Goal: Use online tool/utility: Utilize a website feature to perform a specific function

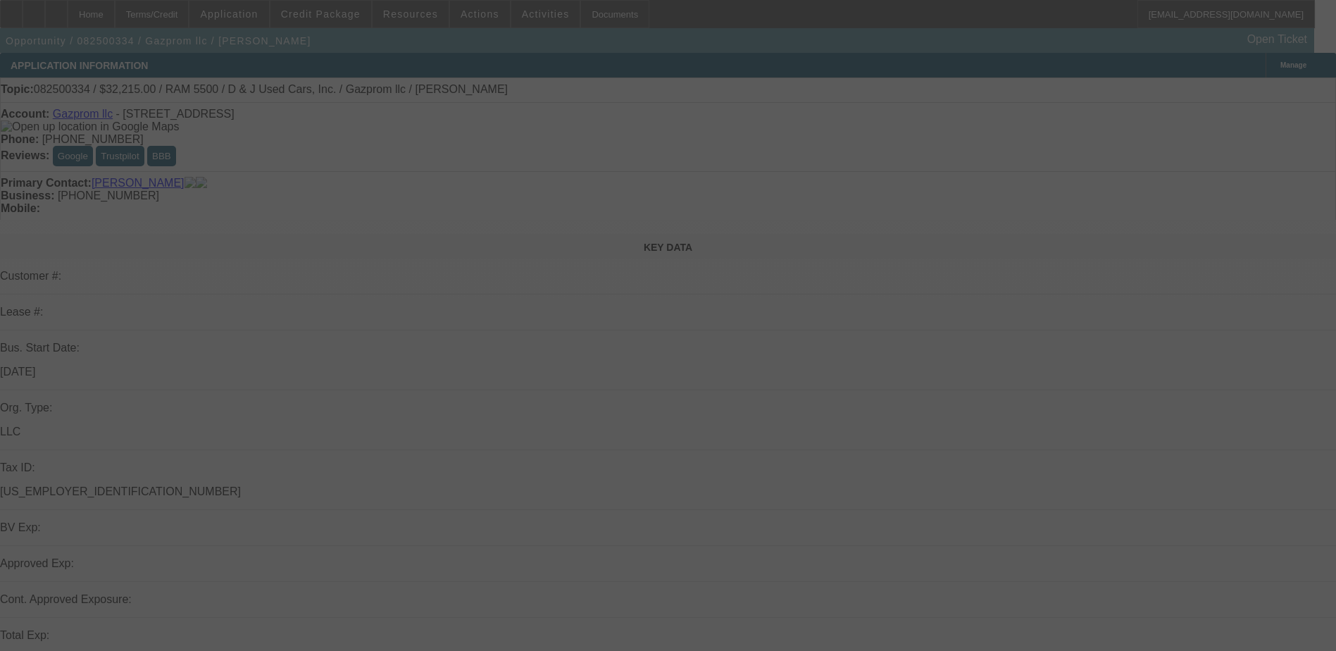
click at [894, 374] on div at bounding box center [668, 325] width 1336 height 651
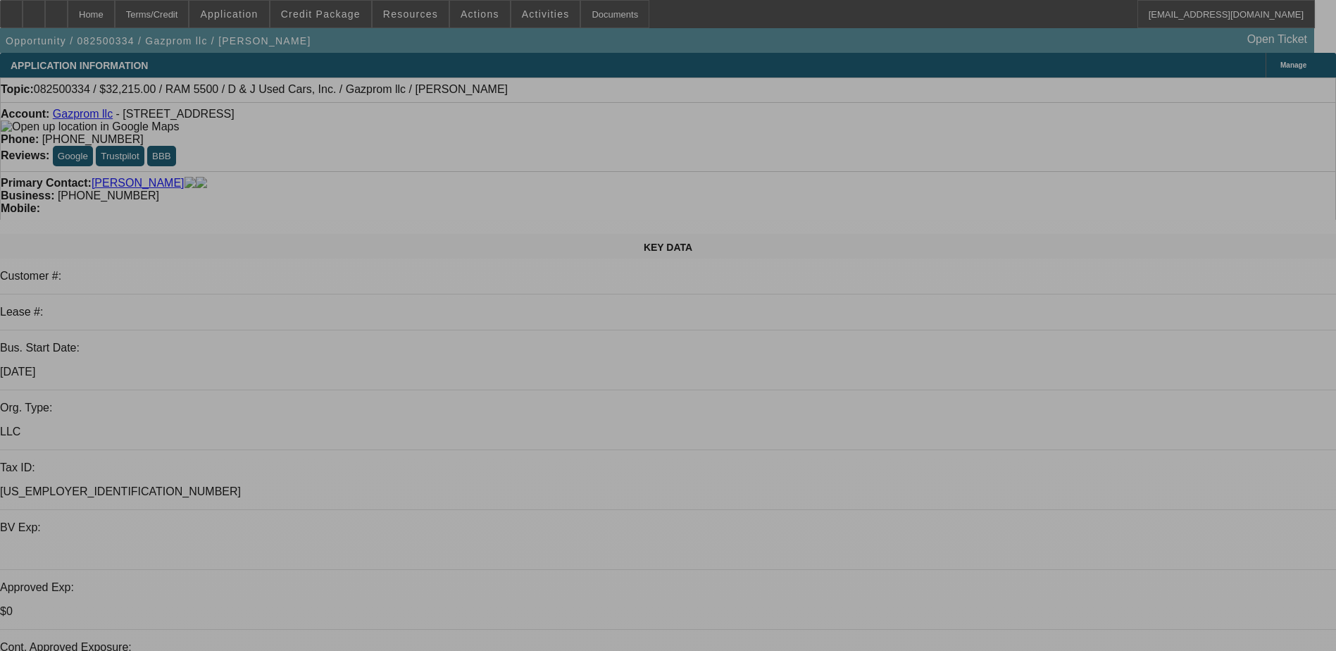
select select "0.15"
select select "2"
select select "0.1"
select select "2"
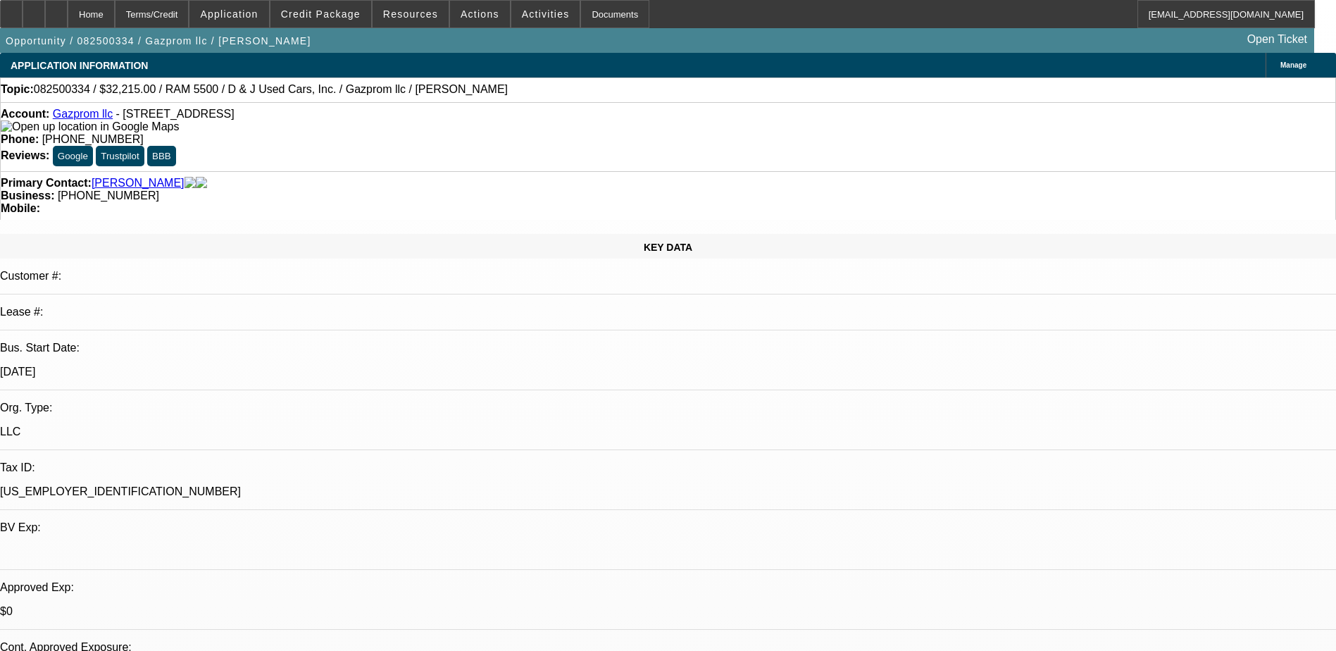
select select "0.1"
select select "0"
select select "0.1"
select select "0"
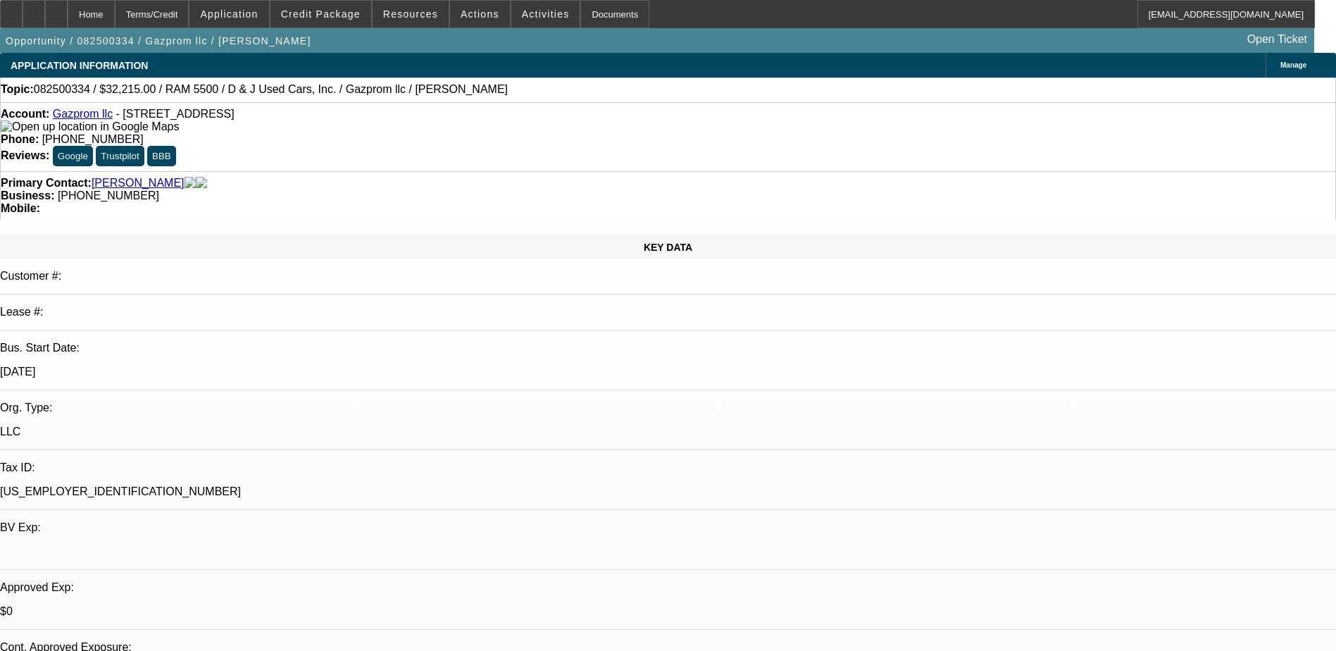
select select "0"
select select "0.1"
select select "1"
select select "2"
select select "4"
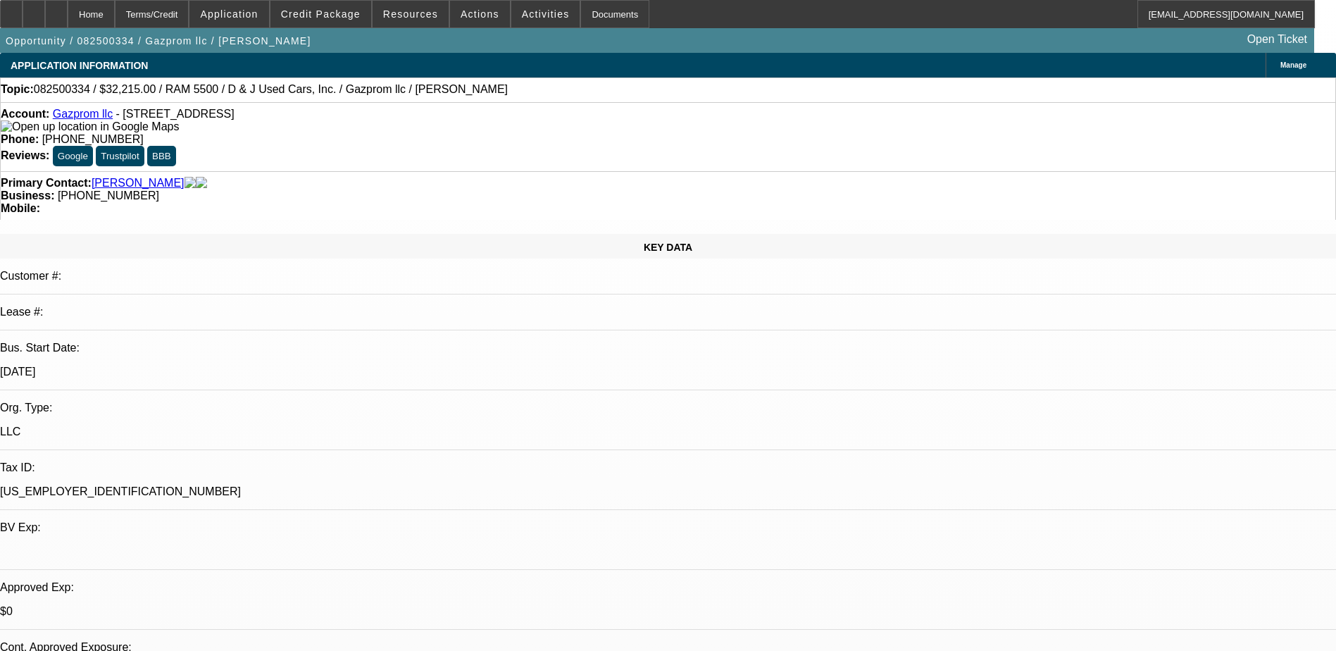
select select "1"
select select "2"
select select "4"
select select "1"
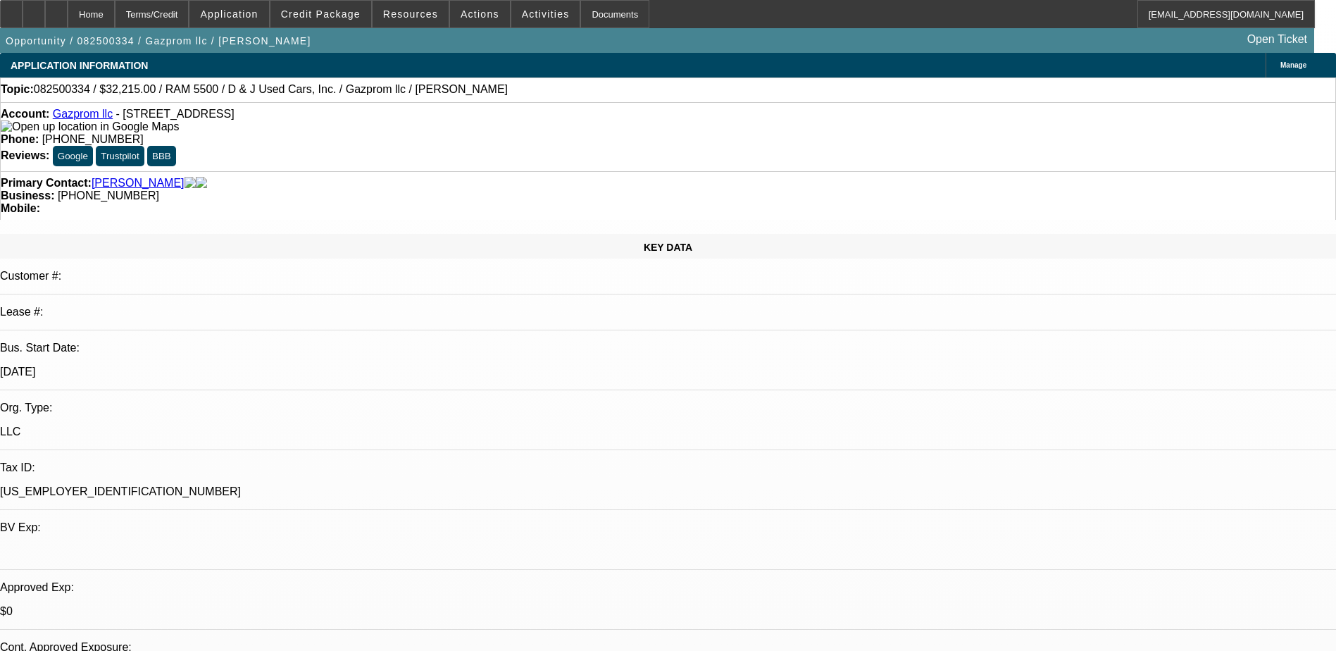
select select "4"
select select "1"
select select "4"
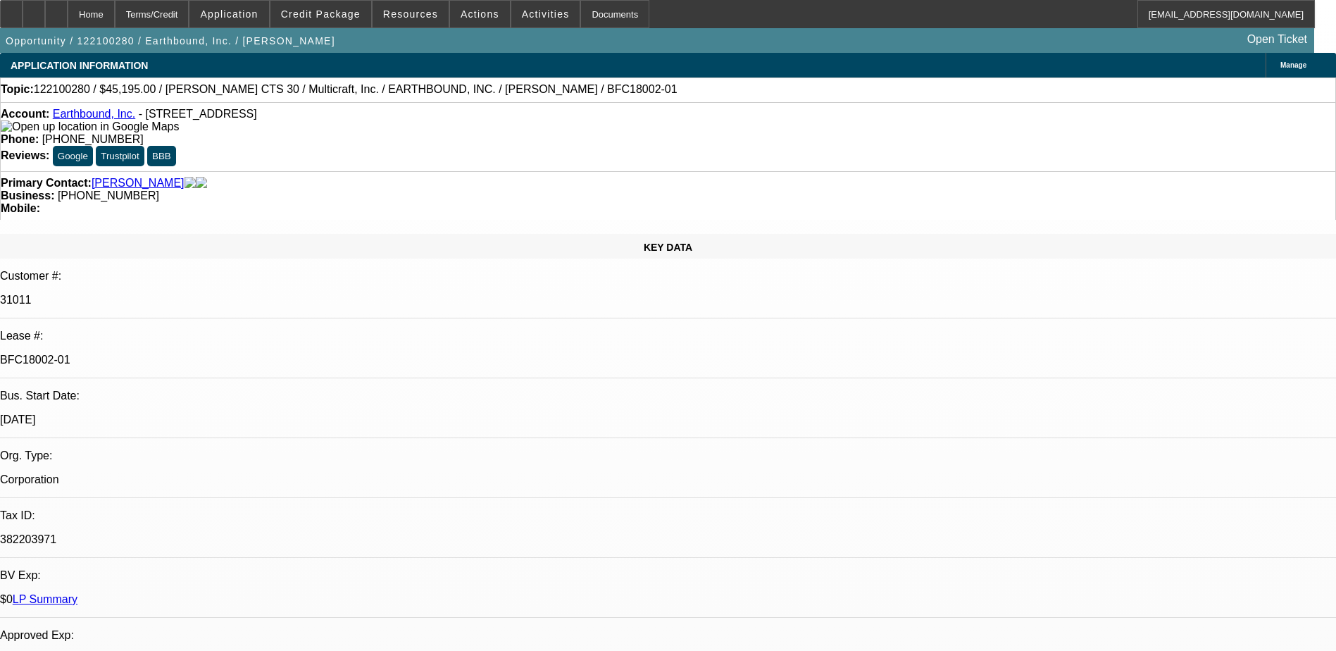
select select "0"
select select "2"
select select "0"
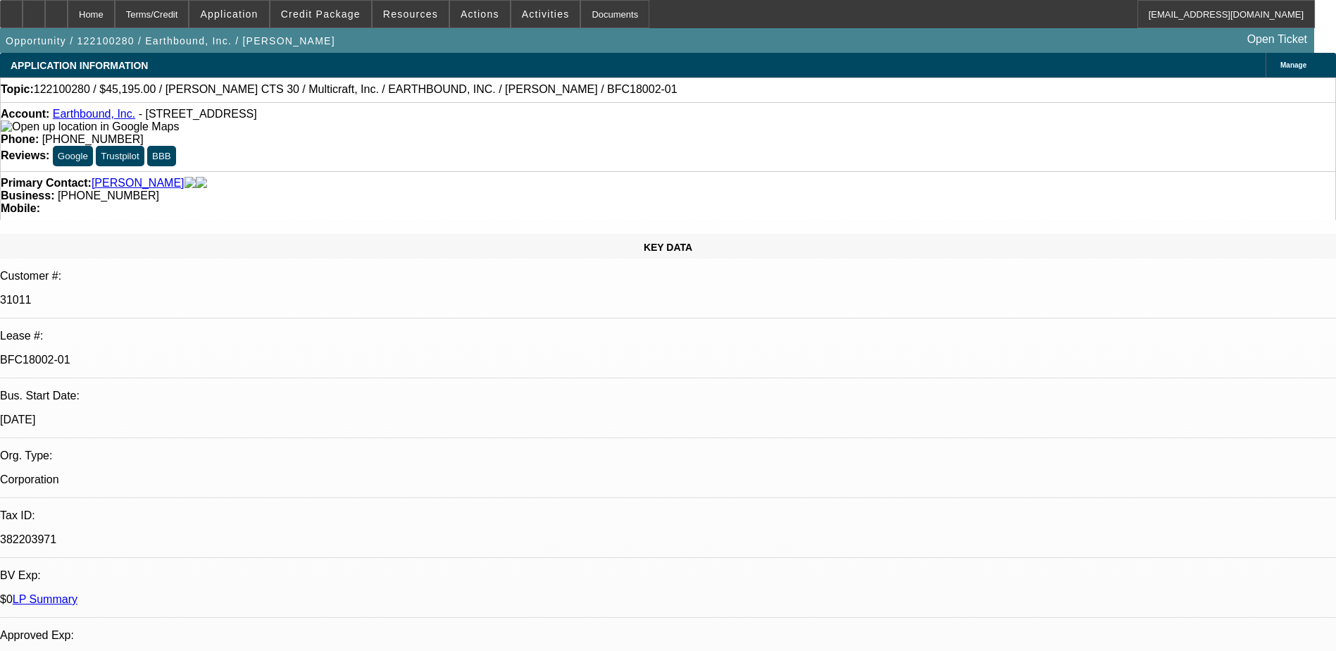
select select "0"
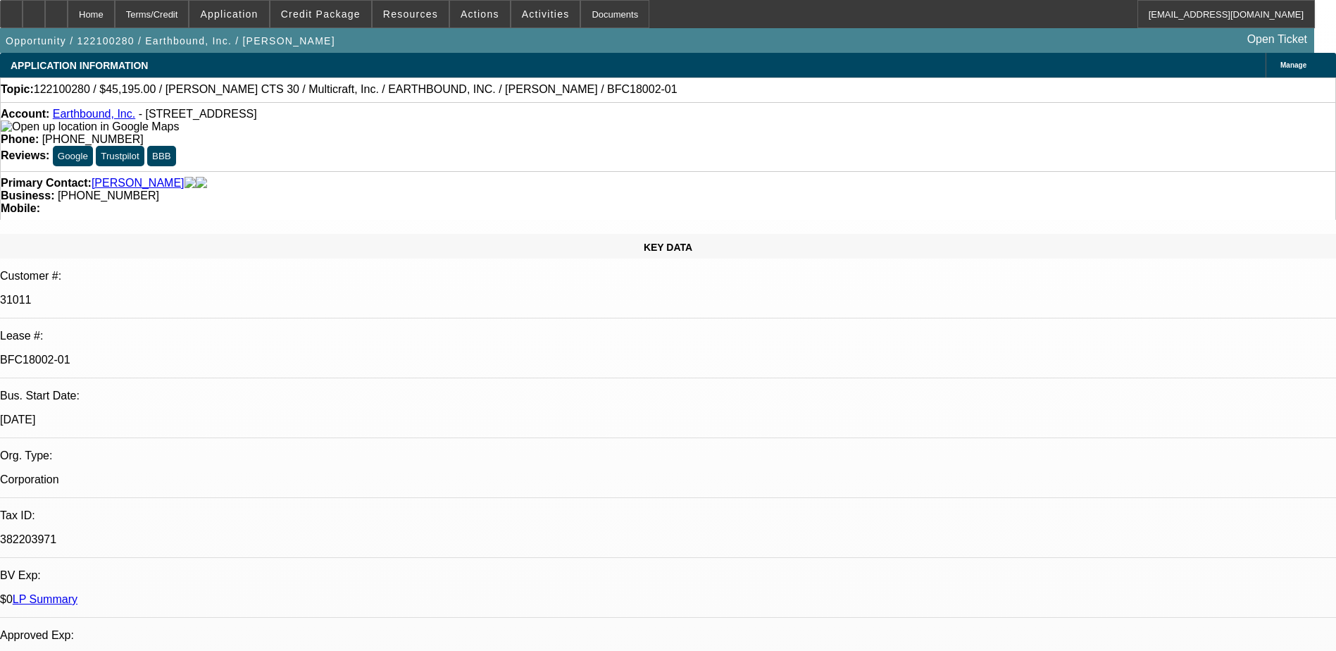
select select "0"
select select "1"
select select "2"
select select "6"
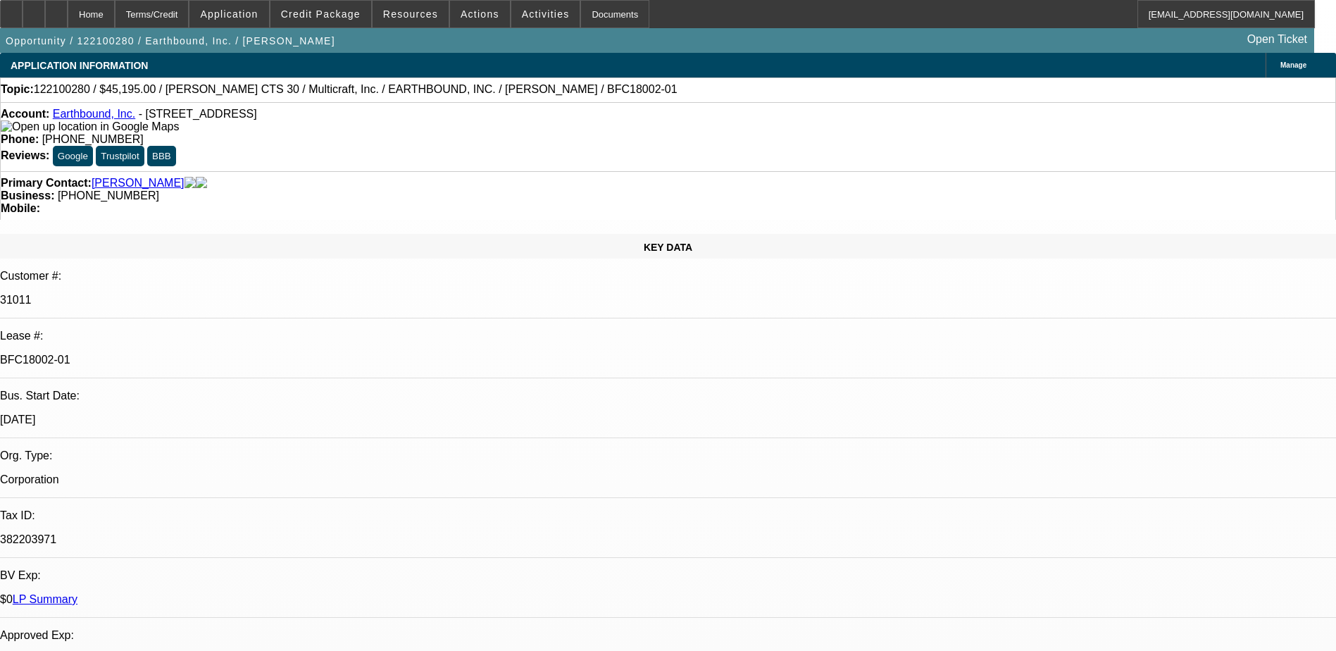
select select "1"
select select "6"
select select "1"
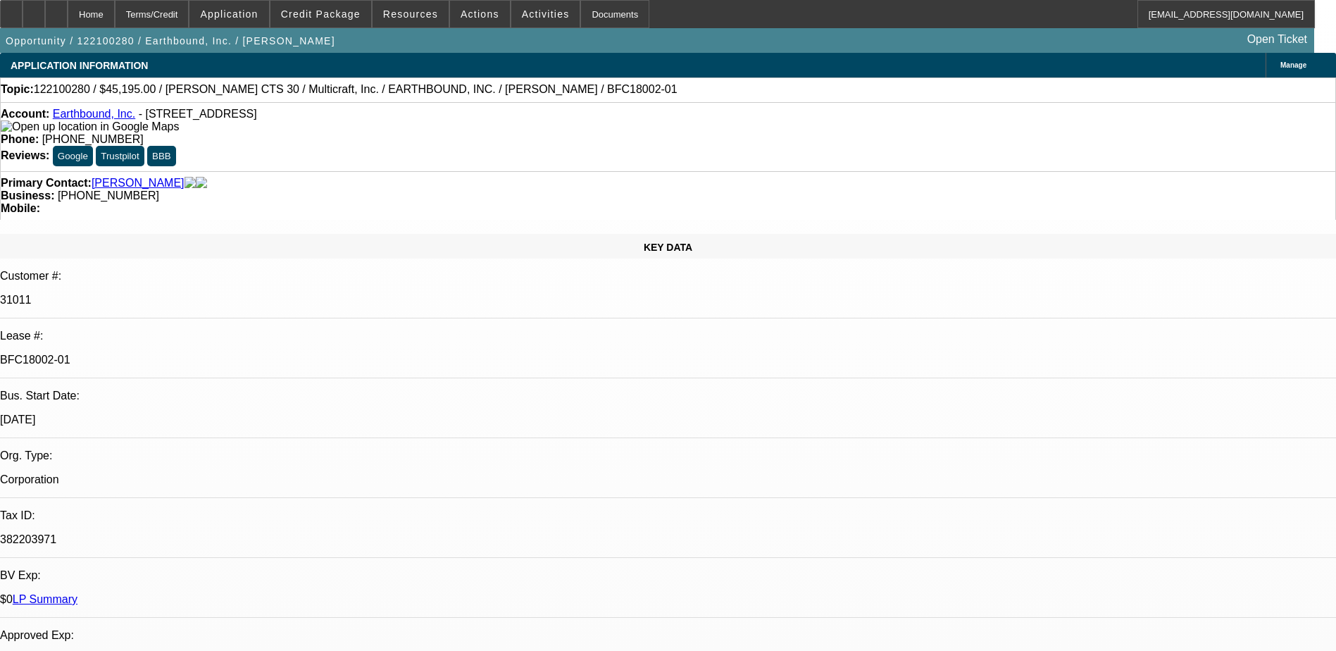
select select "6"
select select "1"
select select "6"
